Goal: Task Accomplishment & Management: Use online tool/utility

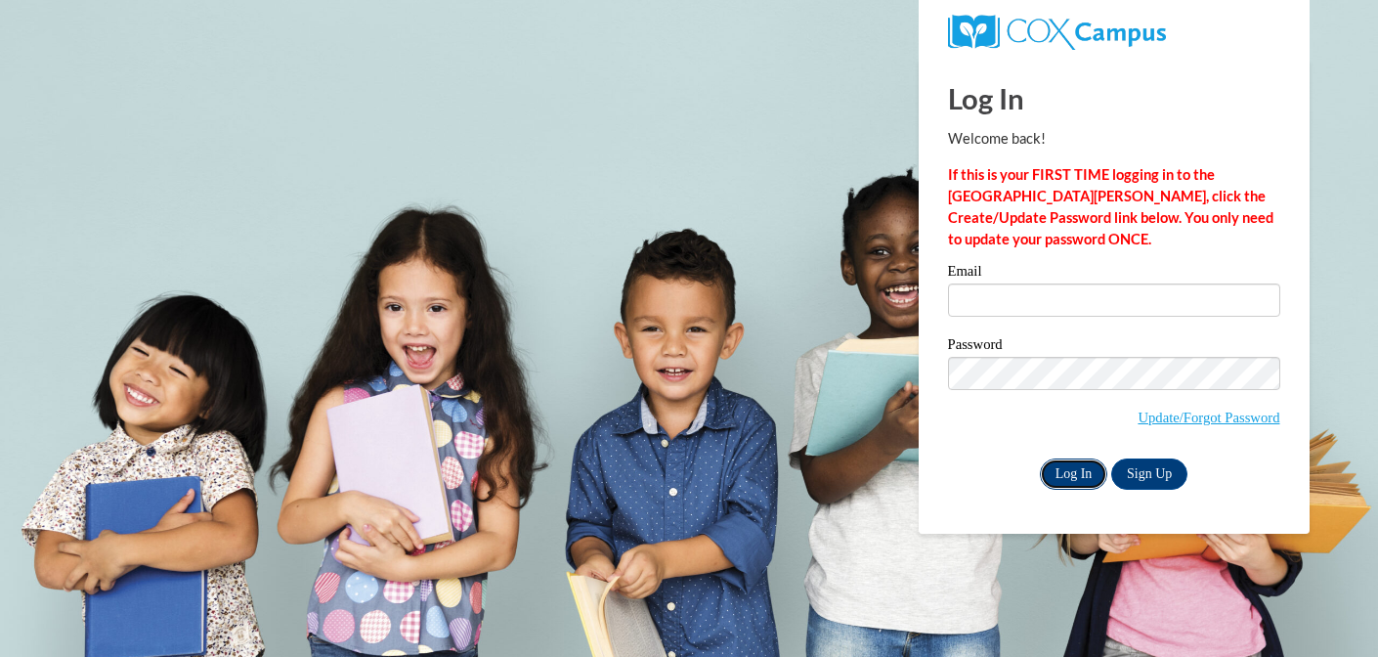
click at [1074, 465] on input "Log In" at bounding box center [1073, 473] width 68 height 31
click at [1010, 290] on input "Email" at bounding box center [1114, 299] width 332 height 33
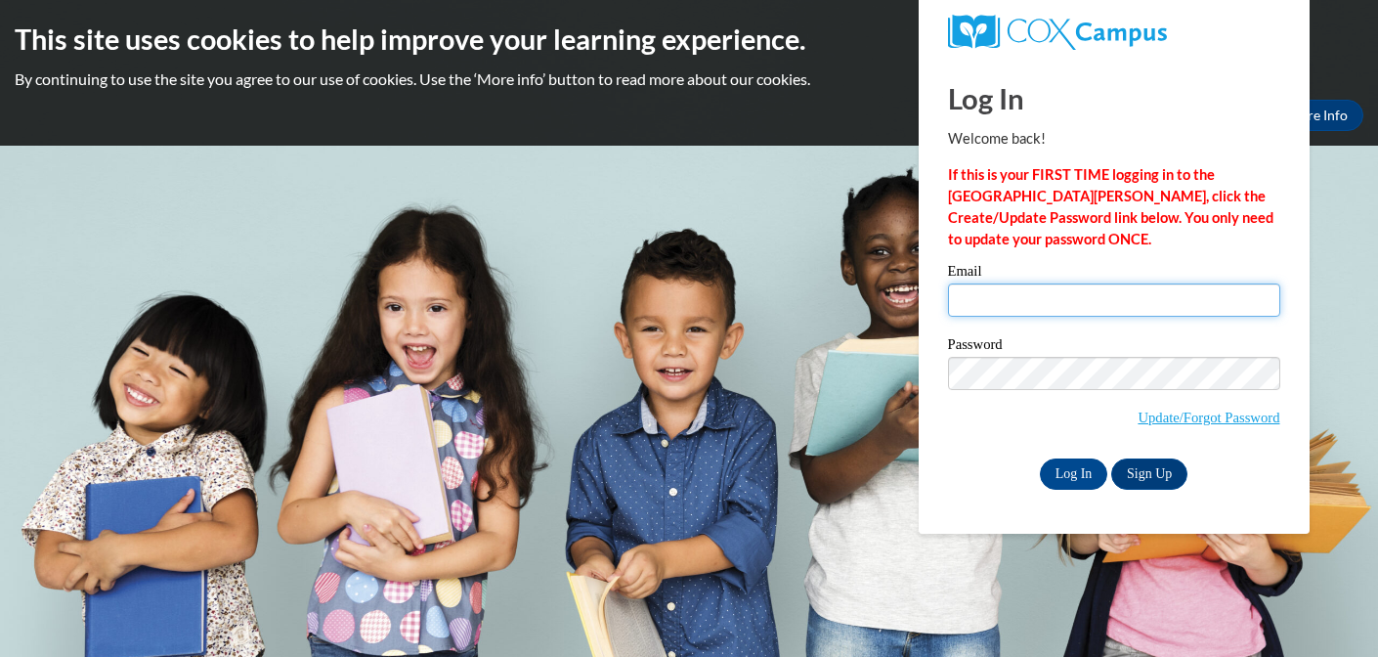
type input "lglover@tfc.edu"
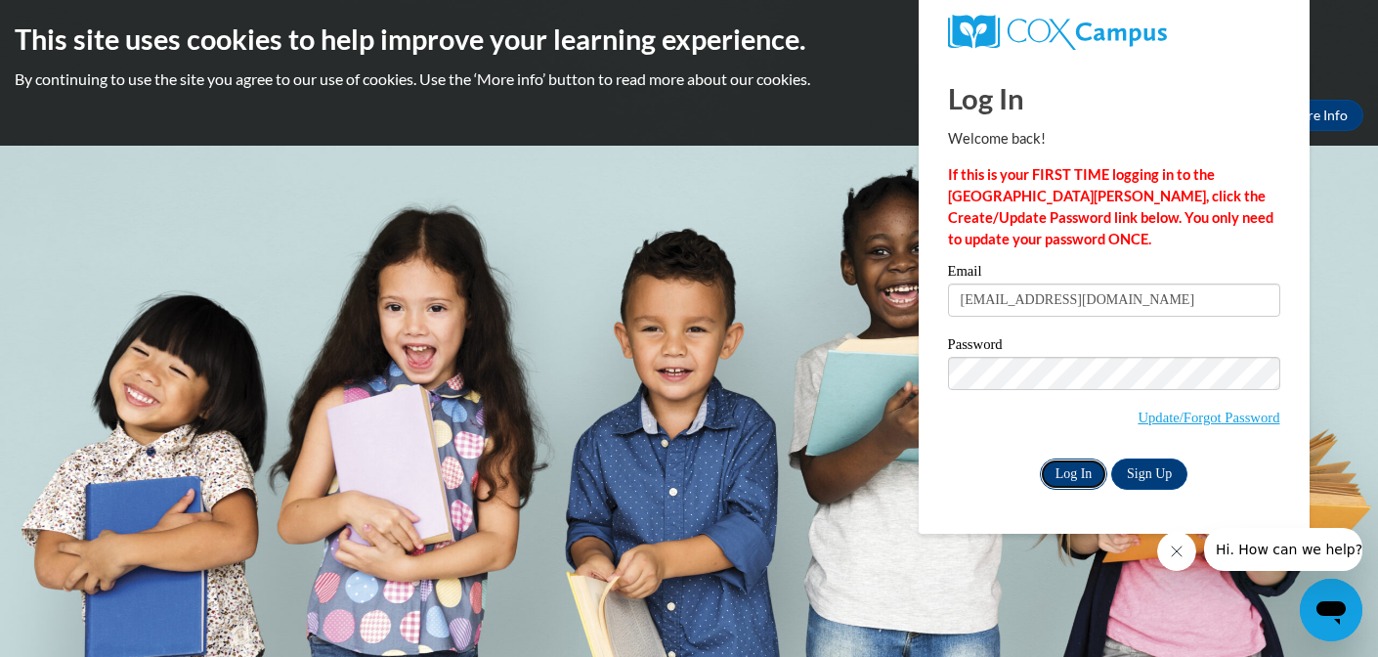
click at [1081, 469] on input "Log In" at bounding box center [1073, 473] width 68 height 31
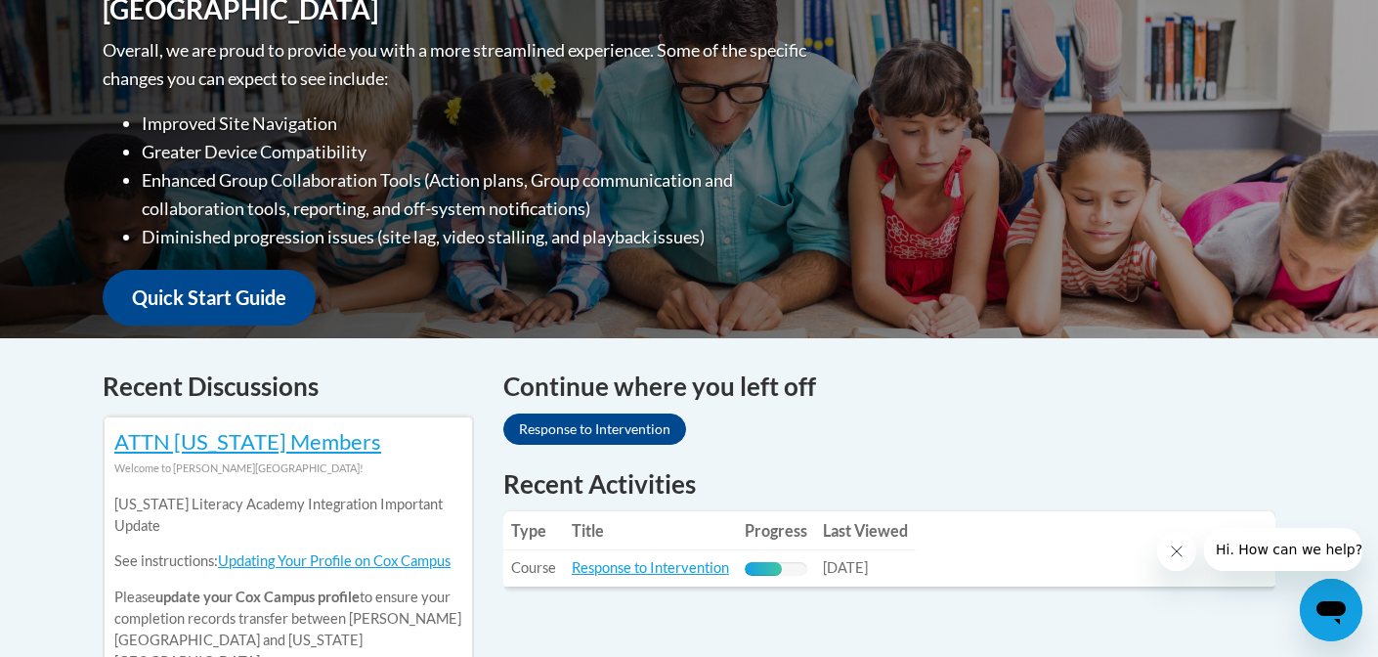
scroll to position [470, 0]
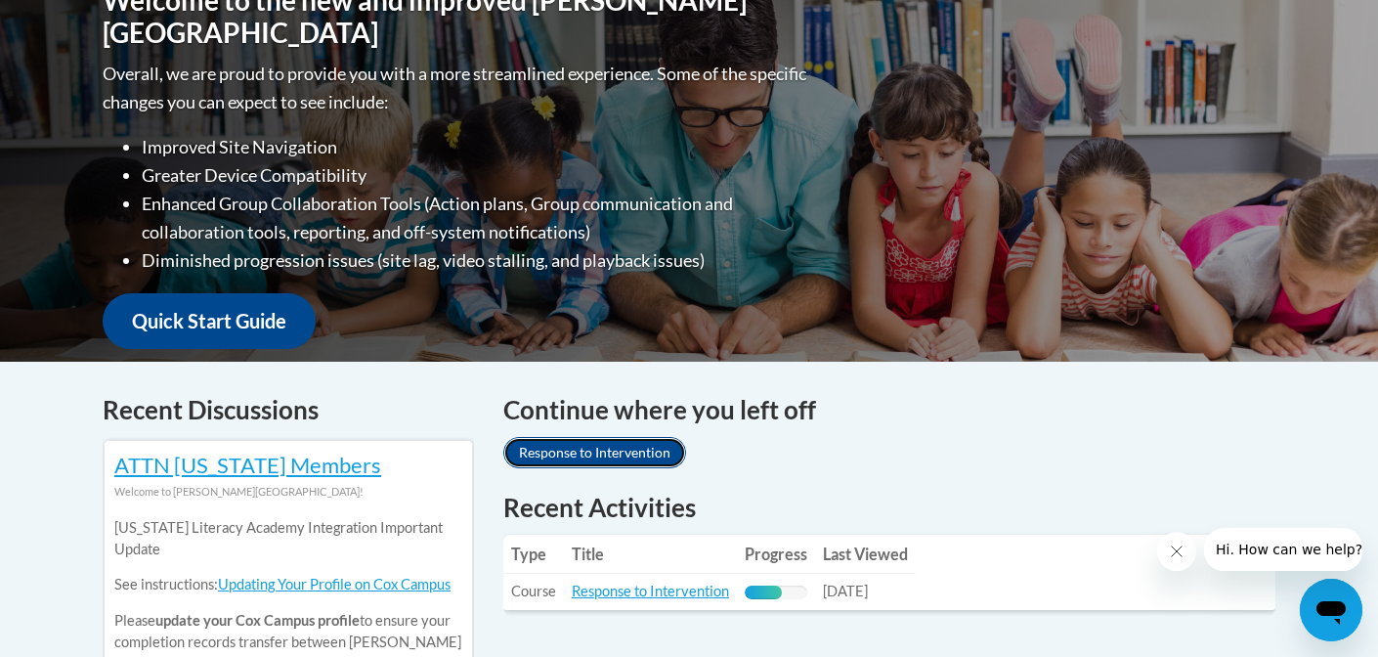
click at [578, 459] on link "Response to Intervention" at bounding box center [594, 452] width 183 height 31
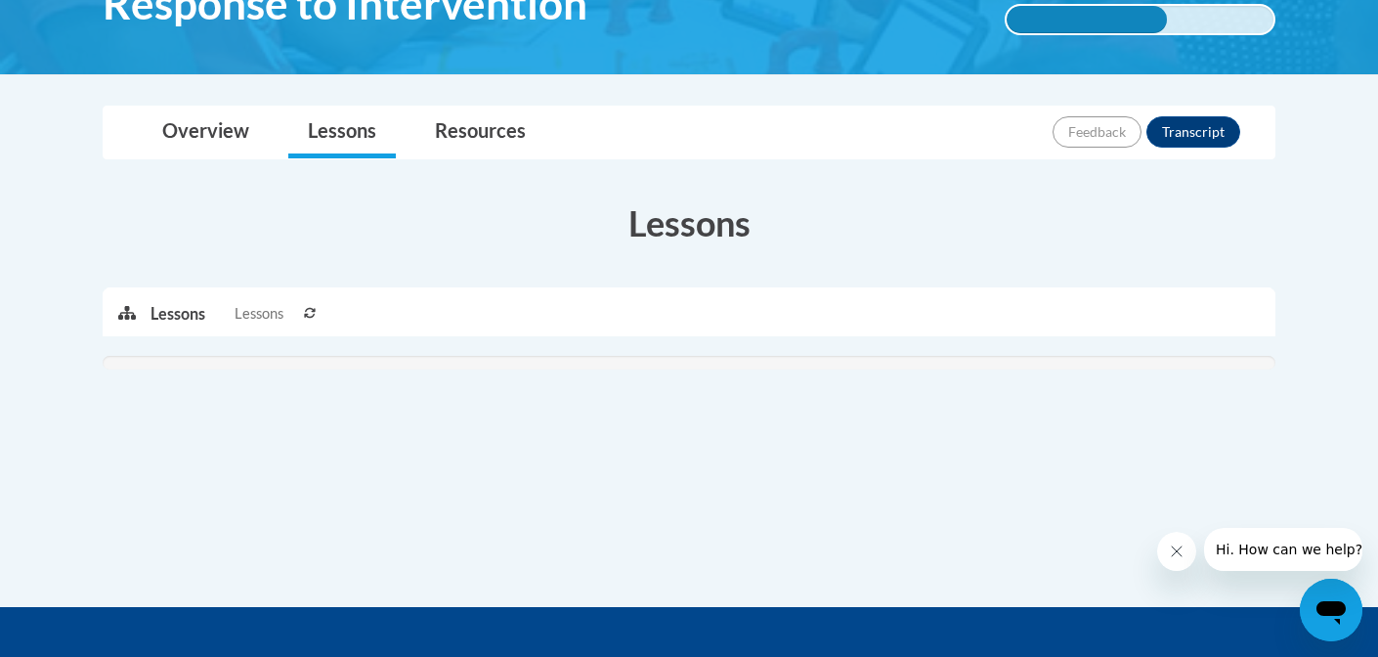
scroll to position [311, 0]
